Goal: Task Accomplishment & Management: Manage account settings

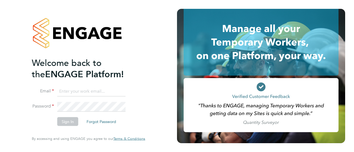
type input "[PERSON_NAME][EMAIL_ADDRESS][DOMAIN_NAME]"
click at [59, 122] on button "Sign In" at bounding box center [67, 121] width 21 height 9
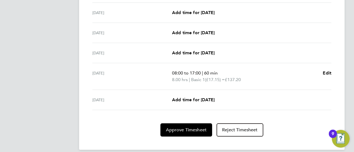
scroll to position [224, 0]
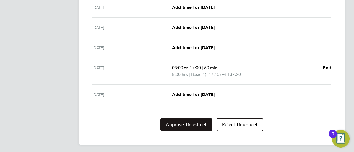
click at [181, 125] on span "Approve Timesheet" at bounding box center [186, 125] width 41 height 6
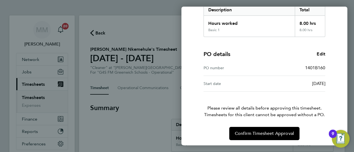
scroll to position [96, 0]
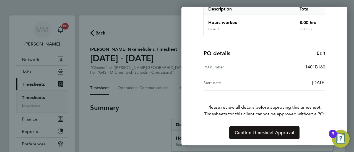
click at [252, 137] on button "Confirm Timesheet Approval" at bounding box center [264, 132] width 70 height 13
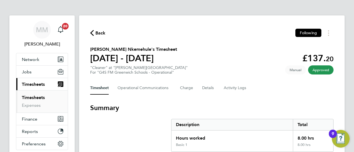
click at [99, 33] on span "Back" at bounding box center [100, 33] width 10 height 7
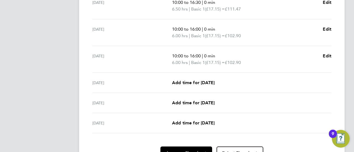
scroll to position [237, 0]
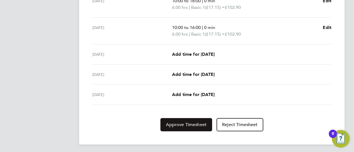
click at [172, 124] on span "Approve Timesheet" at bounding box center [186, 125] width 41 height 6
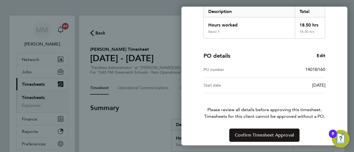
scroll to position [96, 0]
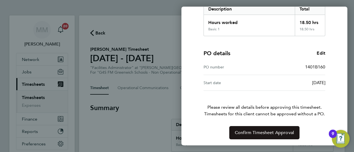
click at [232, 131] on button "Confirm Timesheet Approval" at bounding box center [264, 132] width 70 height 13
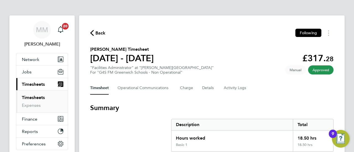
click at [101, 34] on span "Back" at bounding box center [100, 33] width 10 height 7
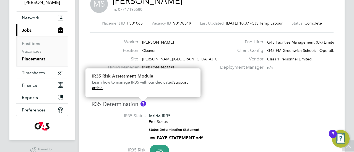
scroll to position [1, 0]
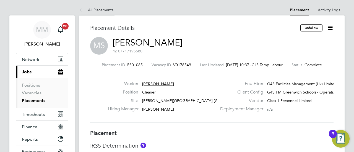
click at [90, 9] on link "All Placements" at bounding box center [96, 9] width 34 height 5
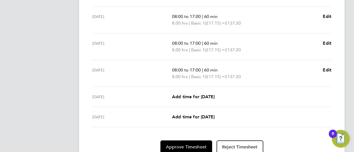
scroll to position [229, 0]
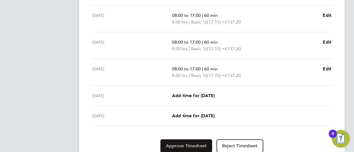
click at [178, 147] on span "Approve Timesheet" at bounding box center [186, 146] width 41 height 6
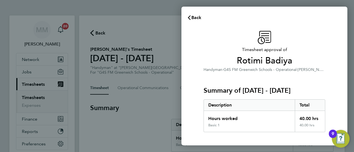
scroll to position [96, 0]
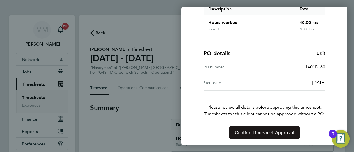
click at [246, 134] on span "Confirm Timesheet Approval" at bounding box center [264, 133] width 59 height 6
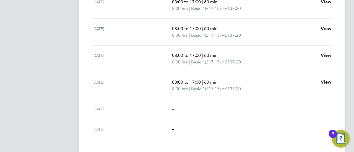
scroll to position [215, 0]
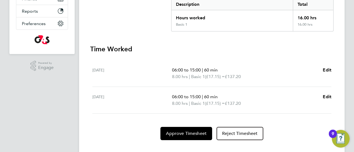
scroll to position [130, 0]
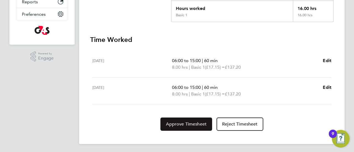
click at [187, 126] on span "Approve Timesheet" at bounding box center [186, 125] width 41 height 6
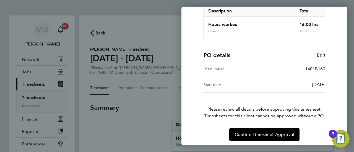
scroll to position [96, 0]
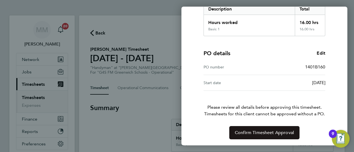
click at [252, 132] on span "Confirm Timesheet Approval" at bounding box center [264, 133] width 59 height 6
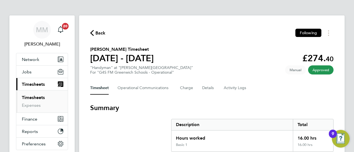
click at [101, 37] on div "Back Following" at bounding box center [211, 33] width 243 height 9
click at [101, 36] on span "Back" at bounding box center [100, 33] width 10 height 7
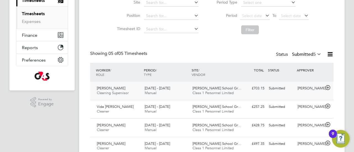
scroll to position [94, 0]
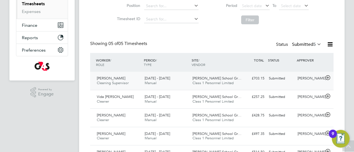
click at [170, 80] on span "[DATE] - [DATE]" at bounding box center [157, 78] width 25 height 5
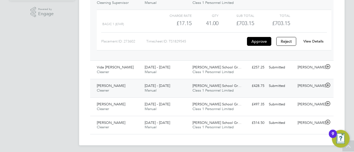
scroll to position [176, 0]
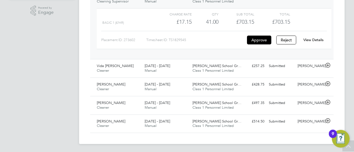
click at [320, 41] on link "View Details" at bounding box center [313, 40] width 20 height 5
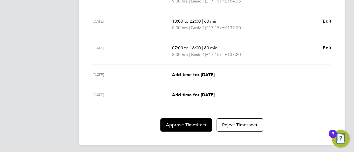
scroll to position [250, 0]
click at [177, 127] on button "Approve Timesheet" at bounding box center [186, 124] width 52 height 13
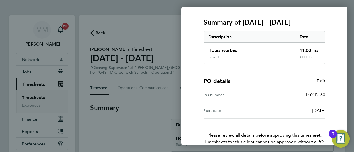
scroll to position [96, 0]
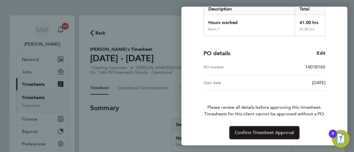
click at [242, 132] on span "Confirm Timesheet Approval" at bounding box center [264, 133] width 59 height 6
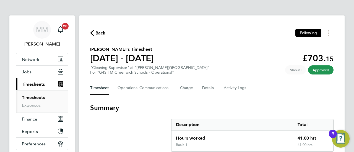
click at [96, 35] on span "Back" at bounding box center [100, 33] width 10 height 7
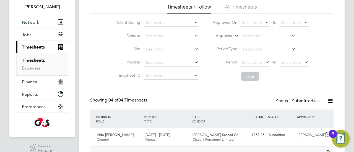
scroll to position [107, 0]
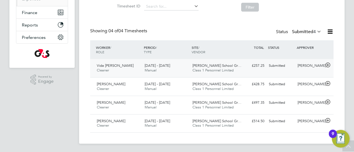
click at [181, 70] on div "22 - 28 Sep 2025 Manual" at bounding box center [166, 68] width 48 height 14
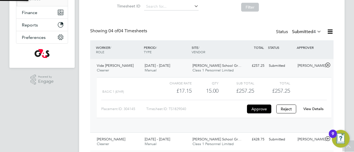
scroll to position [9, 54]
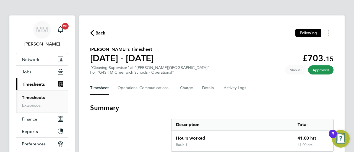
click at [98, 35] on span "Back" at bounding box center [100, 33] width 10 height 7
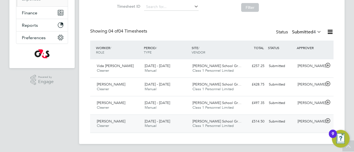
click at [260, 122] on div "£514.50 Submitted" at bounding box center [252, 121] width 29 height 9
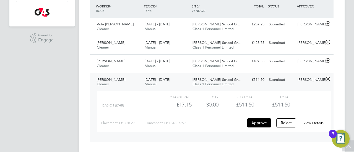
scroll to position [158, 0]
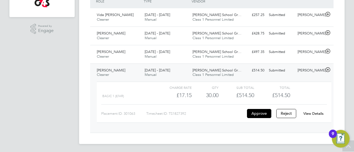
click at [314, 111] on link "View Details" at bounding box center [313, 113] width 20 height 5
click at [318, 112] on link "View Details" at bounding box center [313, 113] width 20 height 5
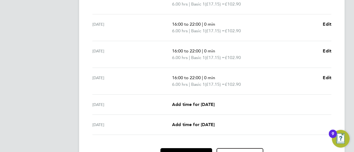
scroll to position [256, 0]
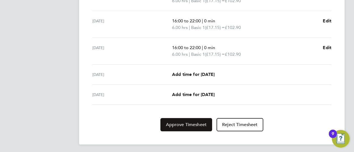
click at [184, 122] on span "Approve Timesheet" at bounding box center [186, 125] width 41 height 6
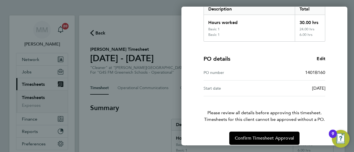
scroll to position [102, 0]
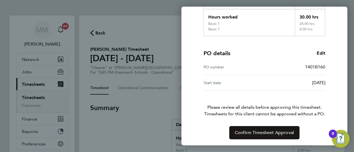
click at [252, 127] on button "Confirm Timesheet Approval" at bounding box center [264, 132] width 70 height 13
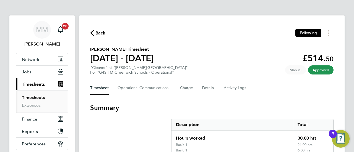
click at [103, 33] on span "Back" at bounding box center [100, 33] width 10 height 7
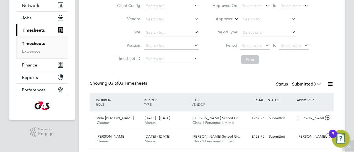
scroll to position [88, 0]
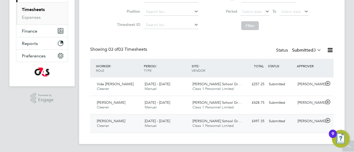
click at [182, 122] on div "22 - 28 Sep 2025 Manual" at bounding box center [166, 124] width 48 height 14
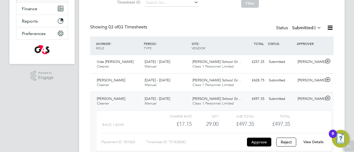
scroll to position [125, 0]
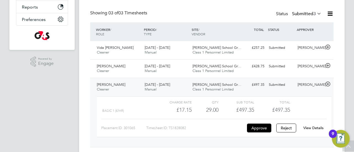
click at [313, 127] on link "View Details" at bounding box center [313, 128] width 20 height 5
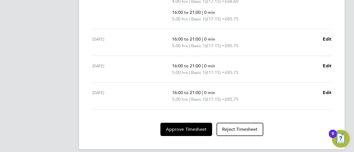
scroll to position [228, 0]
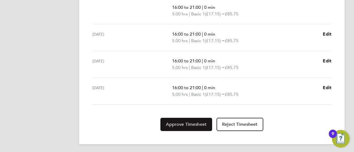
click at [193, 122] on span "Approve Timesheet" at bounding box center [186, 125] width 41 height 6
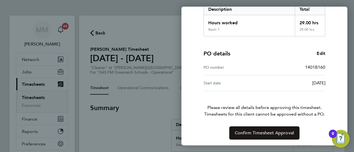
scroll to position [96, 0]
click at [253, 135] on button "Confirm Timesheet Approval" at bounding box center [264, 132] width 70 height 13
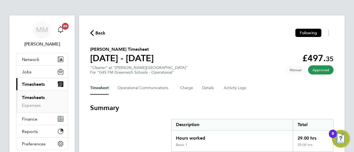
click at [104, 35] on span "Back" at bounding box center [100, 33] width 10 height 7
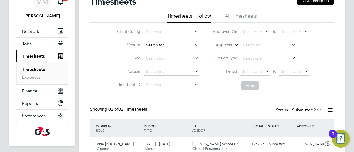
scroll to position [70, 0]
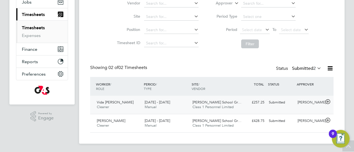
click at [263, 106] on div "£257.25 Submitted" at bounding box center [252, 102] width 29 height 9
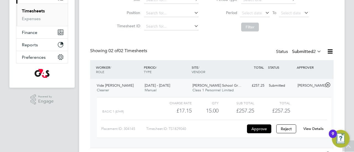
scroll to position [91, 0]
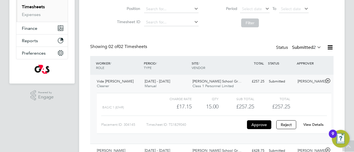
click at [316, 123] on link "View Details" at bounding box center [313, 124] width 20 height 5
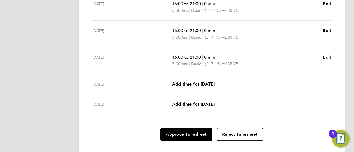
scroll to position [237, 0]
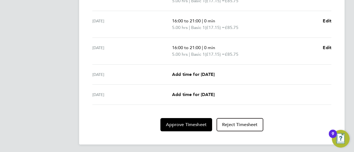
drag, startPoint x: 113, startPoint y: 115, endPoint x: 133, endPoint y: 128, distance: 23.7
click at [126, 123] on section "Time Worked [DATE] Add time for [DATE] Add time for [DATE] [DATE] Add time for …" at bounding box center [211, 29] width 243 height 203
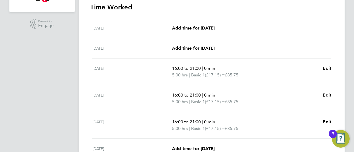
scroll to position [165, 0]
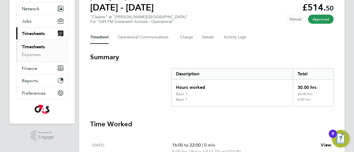
scroll to position [29, 0]
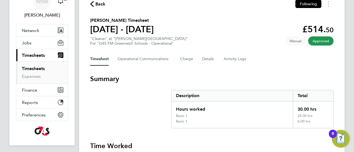
click at [98, 6] on span "Back" at bounding box center [100, 4] width 10 height 7
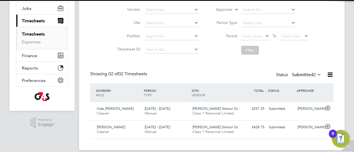
scroll to position [70, 0]
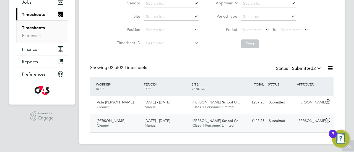
click at [114, 121] on span "Ajara Onumaegbu" at bounding box center [111, 121] width 28 height 5
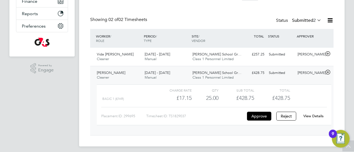
scroll to position [121, 0]
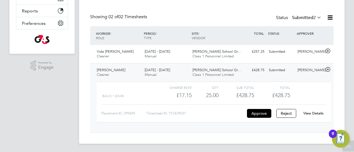
click at [320, 114] on link "View Details" at bounding box center [313, 113] width 20 height 5
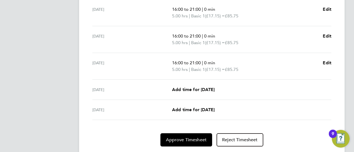
scroll to position [246, 0]
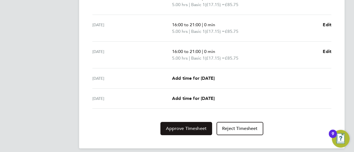
click at [181, 129] on span "Approve Timesheet" at bounding box center [186, 129] width 41 height 6
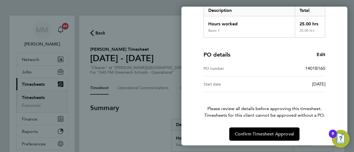
scroll to position [96, 0]
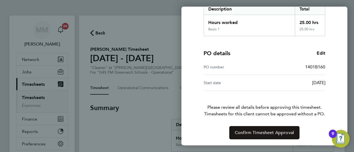
click at [239, 130] on span "Confirm Timesheet Approval" at bounding box center [264, 133] width 59 height 6
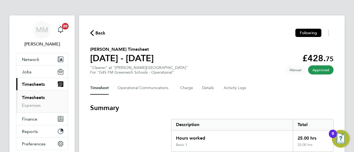
click at [98, 32] on span "Back" at bounding box center [100, 33] width 10 height 7
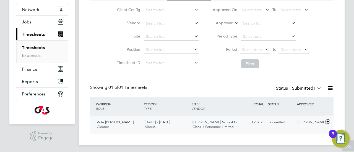
scroll to position [51, 0]
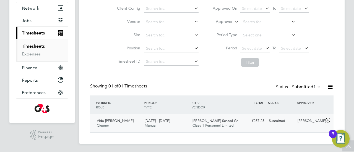
click at [299, 125] on div "[PERSON_NAME]" at bounding box center [309, 121] width 29 height 9
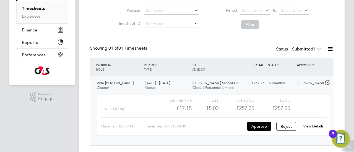
scroll to position [92, 0]
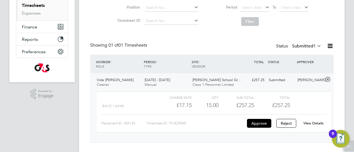
click at [306, 124] on link "View Details" at bounding box center [313, 123] width 20 height 5
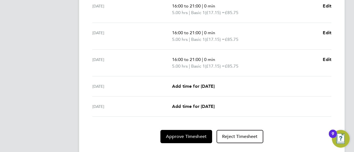
scroll to position [225, 0]
click at [184, 136] on span "Approve Timesheet" at bounding box center [186, 137] width 41 height 6
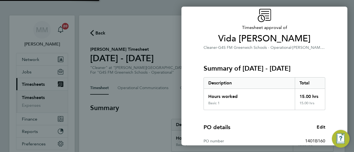
scroll to position [96, 0]
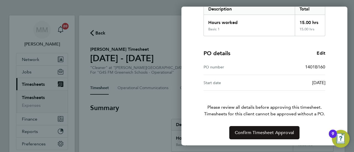
click at [253, 131] on span "Confirm Timesheet Approval" at bounding box center [264, 133] width 59 height 6
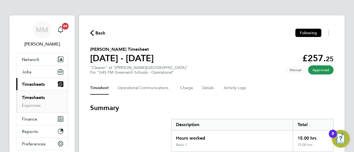
click at [103, 36] on span "Back" at bounding box center [100, 33] width 10 height 7
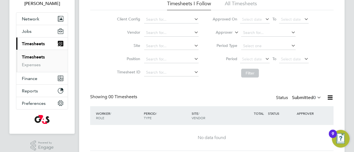
scroll to position [41, 0]
